Goal: Task Accomplishment & Management: Use online tool/utility

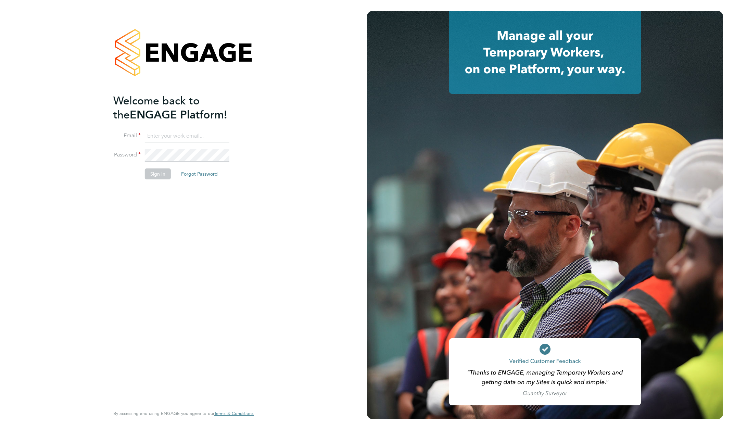
type input "rachel@e-personnel.co.uk"
click at [153, 175] on button "Sign In" at bounding box center [158, 173] width 26 height 11
click at [157, 175] on div "Sorry, we are having problems connecting to our services." at bounding box center [183, 215] width 367 height 430
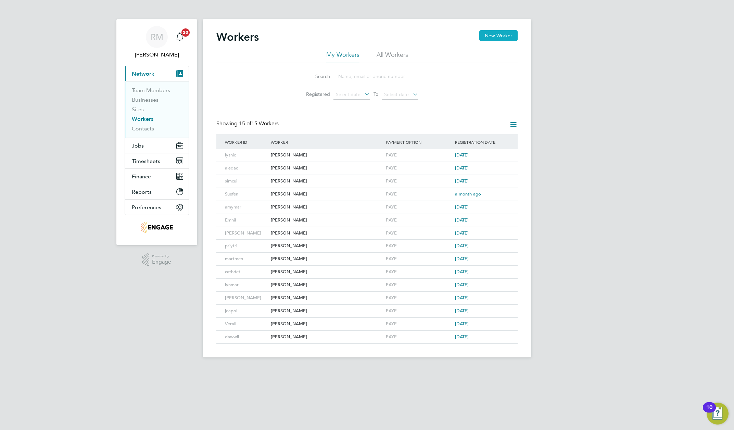
click at [494, 35] on button "New Worker" at bounding box center [498, 35] width 38 height 11
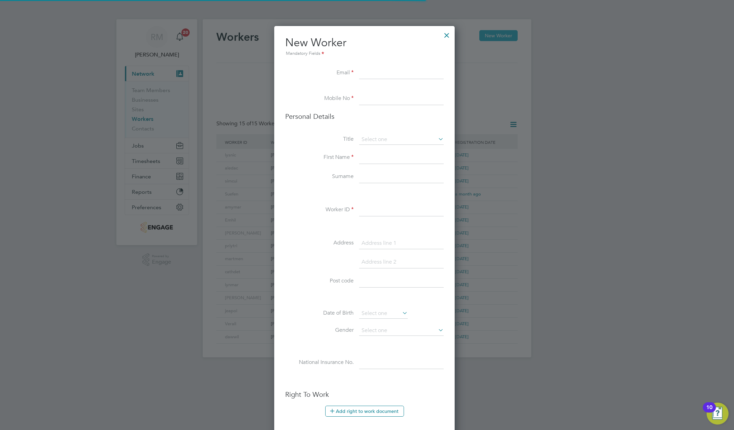
scroll to position [582, 186]
click at [447, 35] on div at bounding box center [447, 33] width 12 height 12
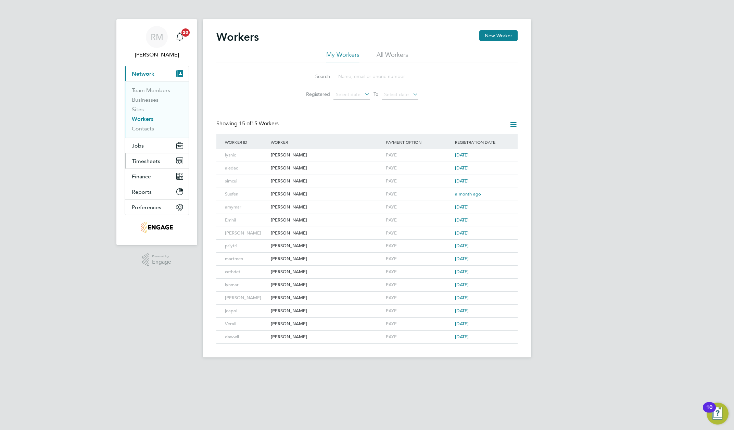
click at [133, 162] on span "Timesheets" at bounding box center [146, 161] width 28 height 7
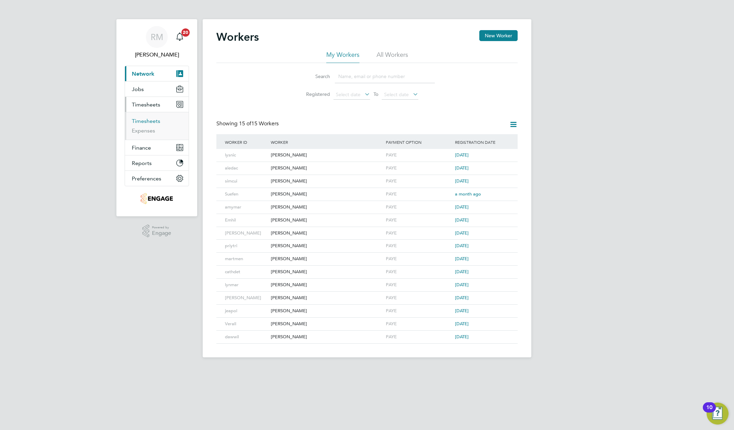
click at [149, 119] on link "Timesheets" at bounding box center [146, 121] width 28 height 7
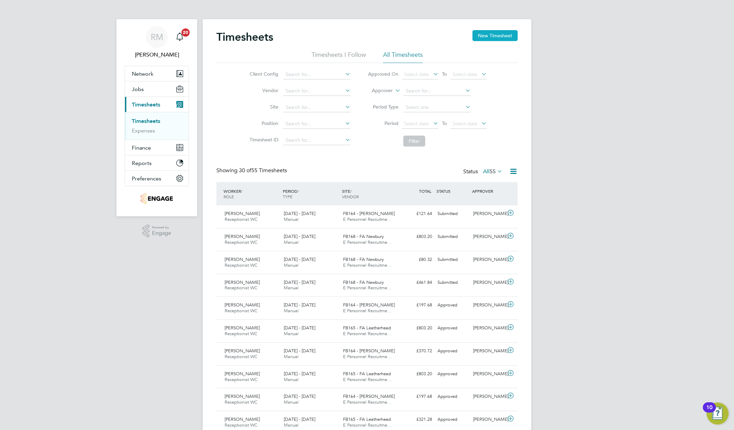
click at [485, 36] on button "New Timesheet" at bounding box center [494, 35] width 45 height 11
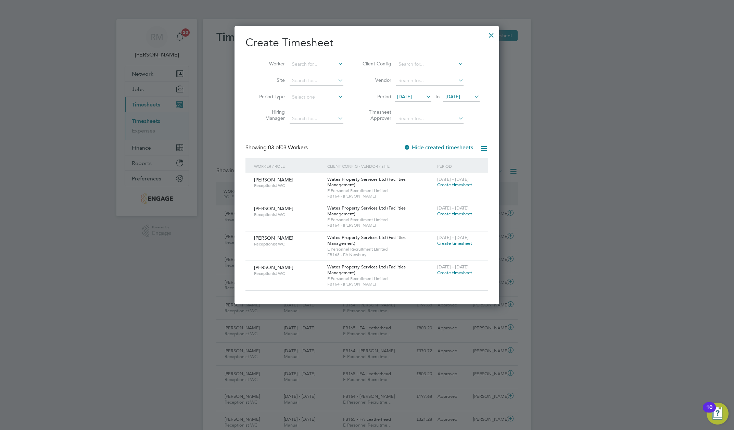
click at [424, 101] on icon at bounding box center [424, 97] width 0 height 10
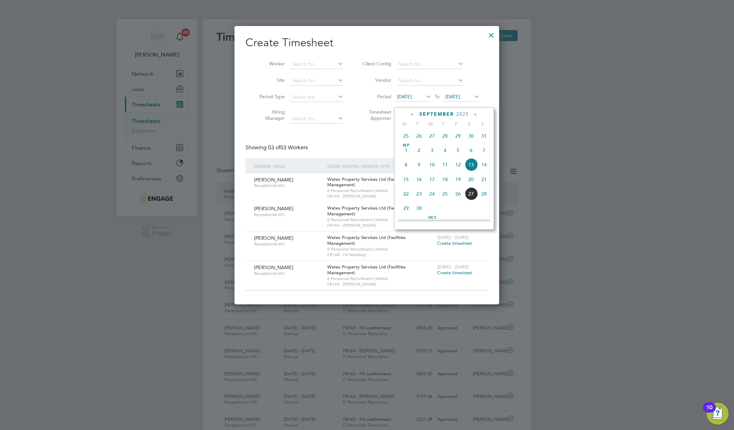
click at [469, 182] on span "20" at bounding box center [470, 179] width 13 height 13
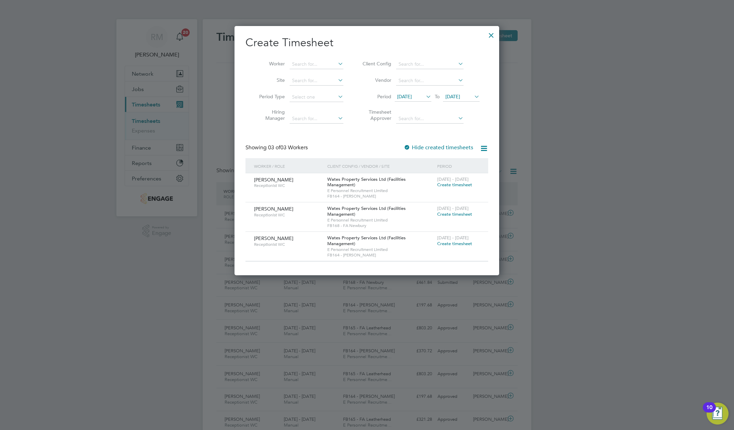
click at [473, 101] on icon at bounding box center [473, 97] width 0 height 10
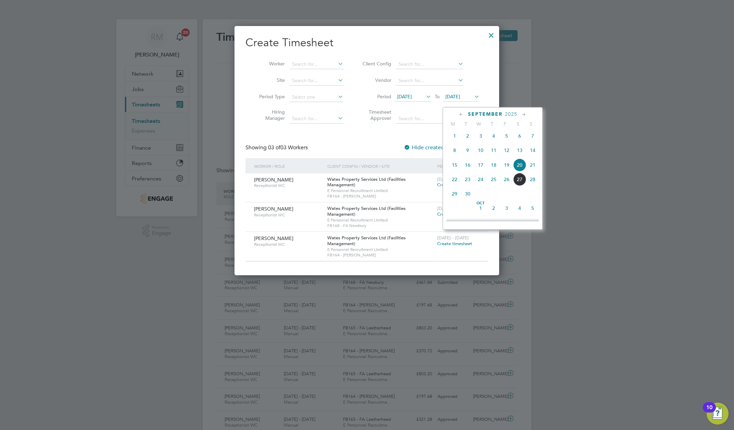
click at [519, 185] on span "27" at bounding box center [519, 179] width 13 height 13
